Goal: Entertainment & Leisure: Consume media (video, audio)

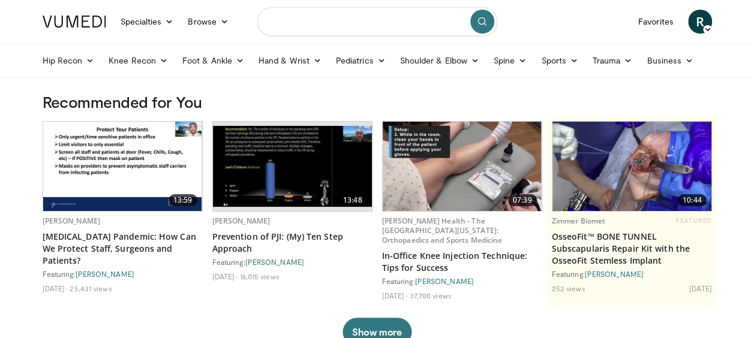
click at [360, 24] on input "Search topics, interventions" at bounding box center [377, 21] width 240 height 29
type input "**********"
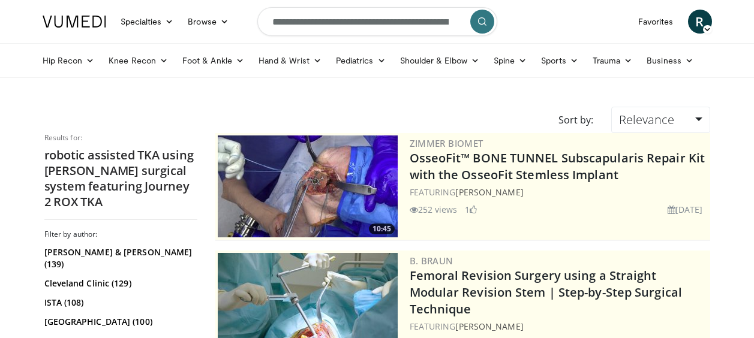
click at [480, 20] on icon "submit" at bounding box center [482, 22] width 10 height 10
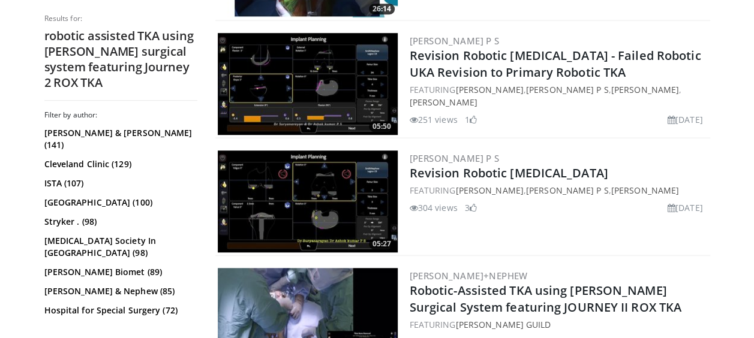
scroll to position [700, 0]
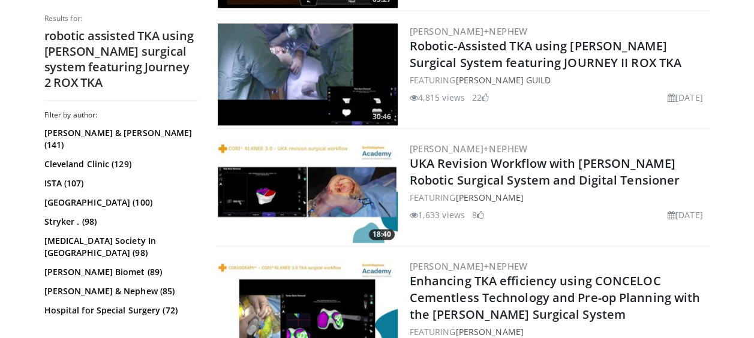
click at [330, 55] on img at bounding box center [308, 74] width 180 height 102
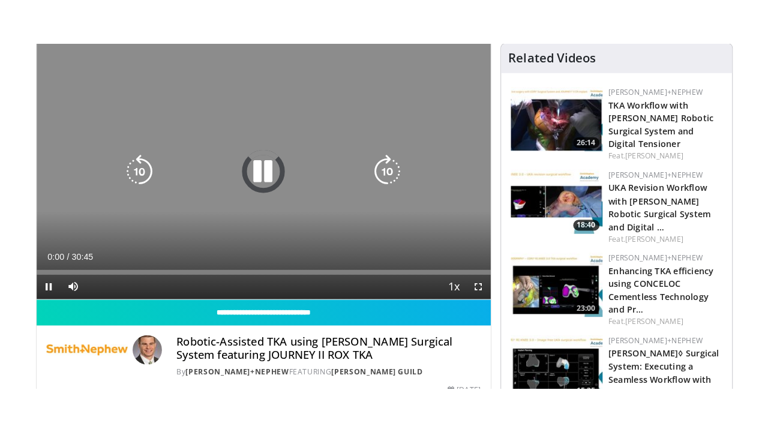
scroll to position [94, 0]
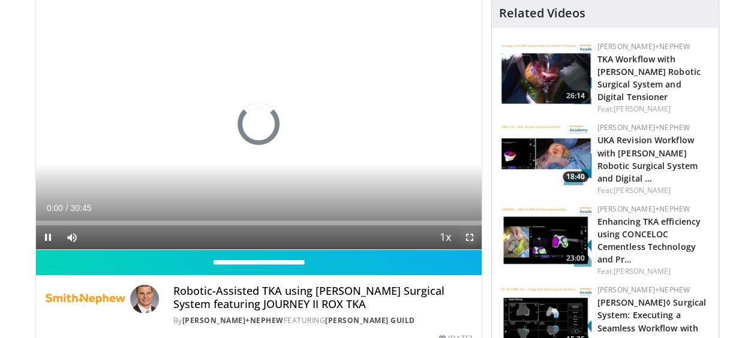
click at [468, 239] on span "Video Player" at bounding box center [470, 237] width 24 height 24
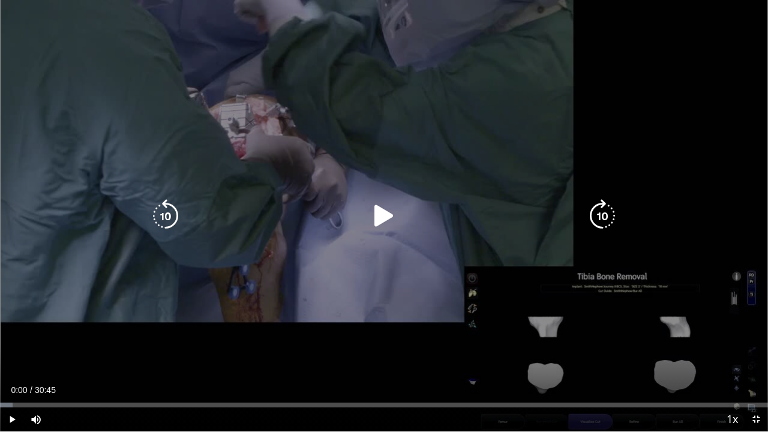
click at [389, 212] on icon "Video Player" at bounding box center [384, 216] width 34 height 34
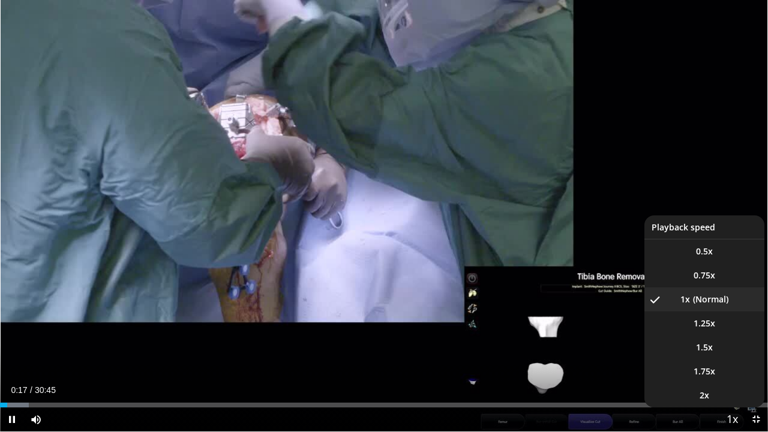
click at [728, 338] on span "Video Player" at bounding box center [731, 420] width 17 height 24
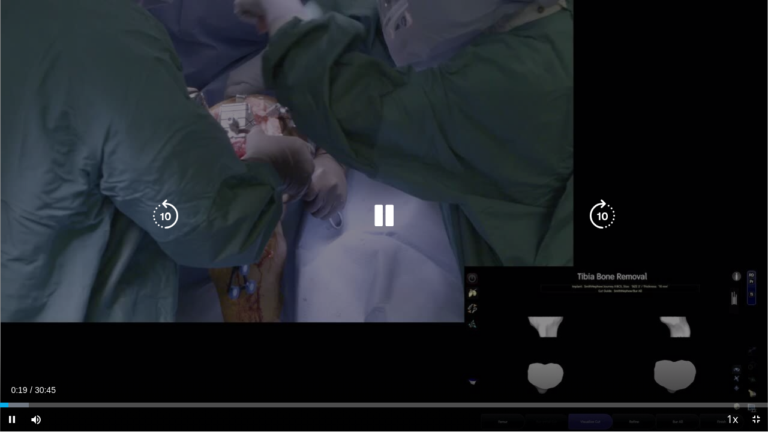
drag, startPoint x: 728, startPoint y: 423, endPoint x: 392, endPoint y: 322, distance: 351.1
click at [392, 322] on div "10 seconds Tap to unmute" at bounding box center [384, 215] width 768 height 431
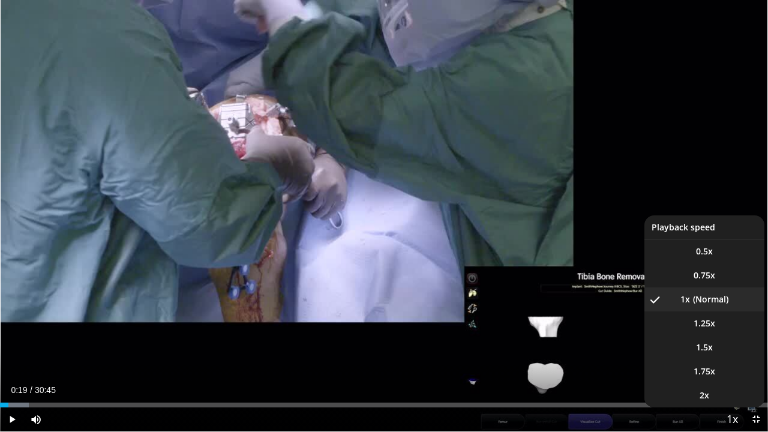
click at [731, 338] on span "Video Player" at bounding box center [731, 420] width 17 height 24
click at [710, 338] on li "2x" at bounding box center [704, 395] width 120 height 24
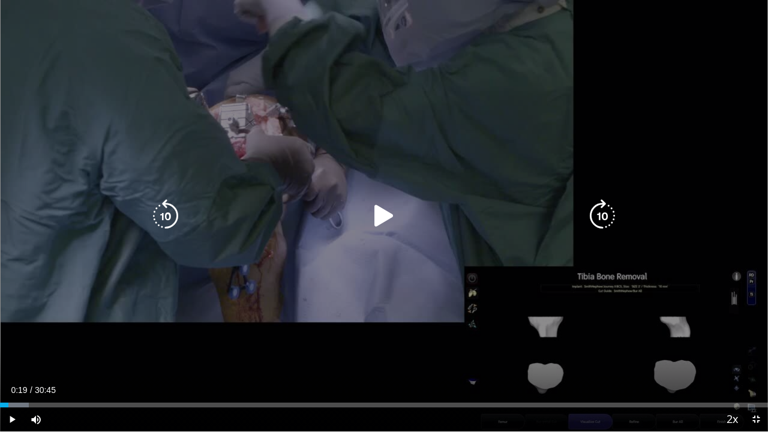
click at [415, 227] on div "Video Player" at bounding box center [384, 216] width 461 height 24
click at [385, 215] on icon "Video Player" at bounding box center [384, 216] width 34 height 34
click at [392, 229] on icon "Video Player" at bounding box center [384, 216] width 34 height 34
click at [378, 56] on div "10 seconds Tap to unmute" at bounding box center [384, 215] width 768 height 431
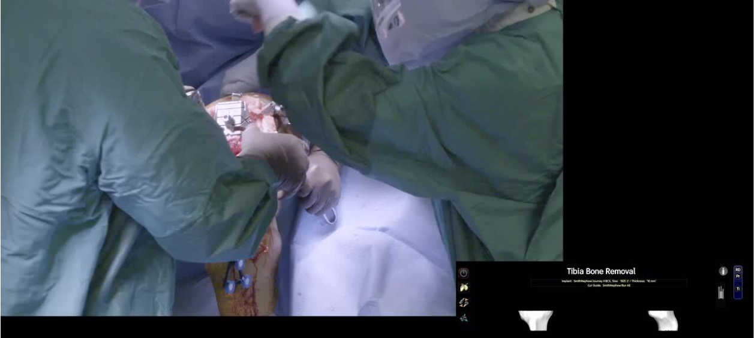
scroll to position [0, 0]
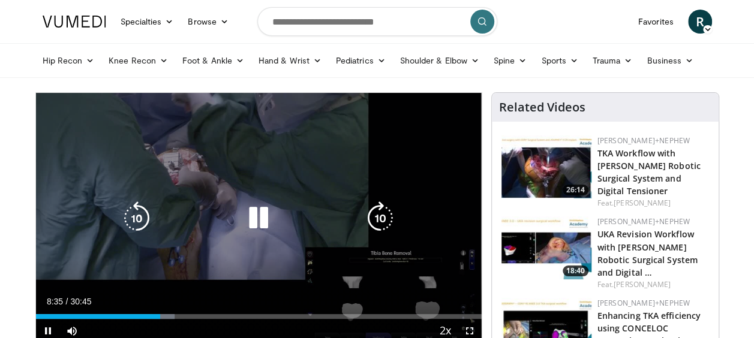
click at [264, 210] on icon "Video Player" at bounding box center [259, 218] width 34 height 34
